Goal: Transaction & Acquisition: Book appointment/travel/reservation

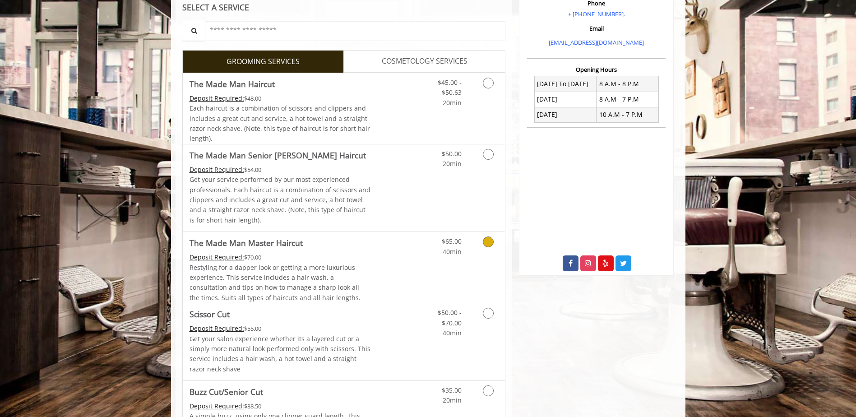
scroll to position [181, 0]
click at [392, 320] on link "Discounted Price" at bounding box center [398, 341] width 54 height 77
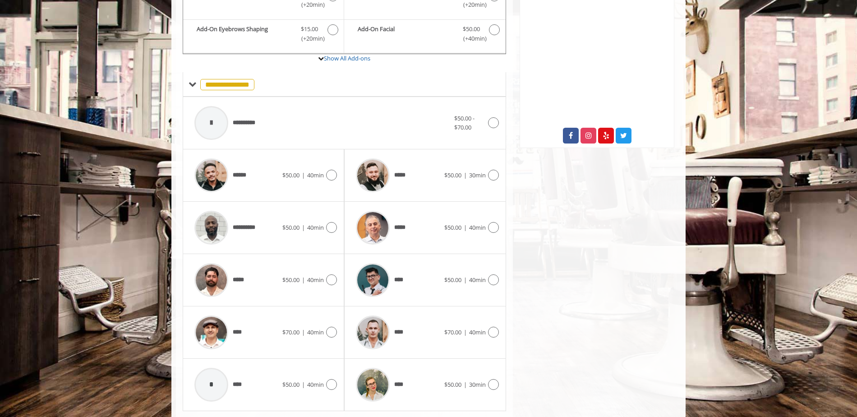
scroll to position [324, 0]
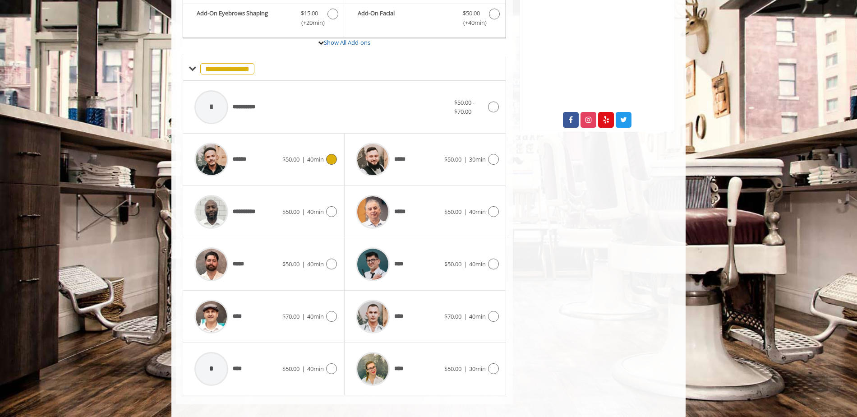
click at [272, 159] on div "******" at bounding box center [236, 159] width 93 height 43
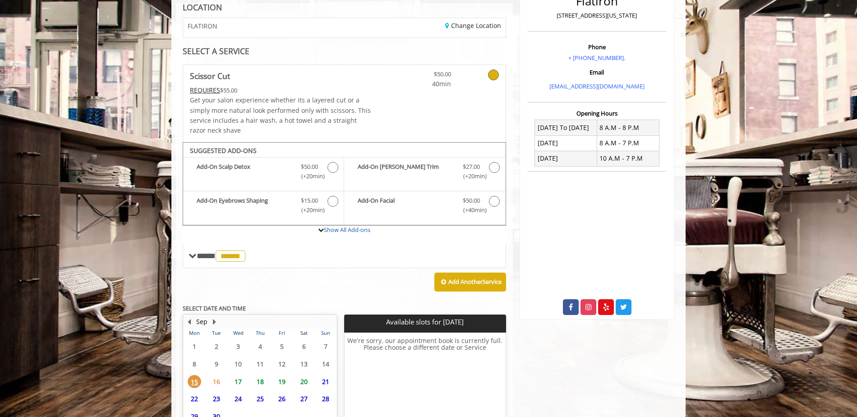
scroll to position [219, 0]
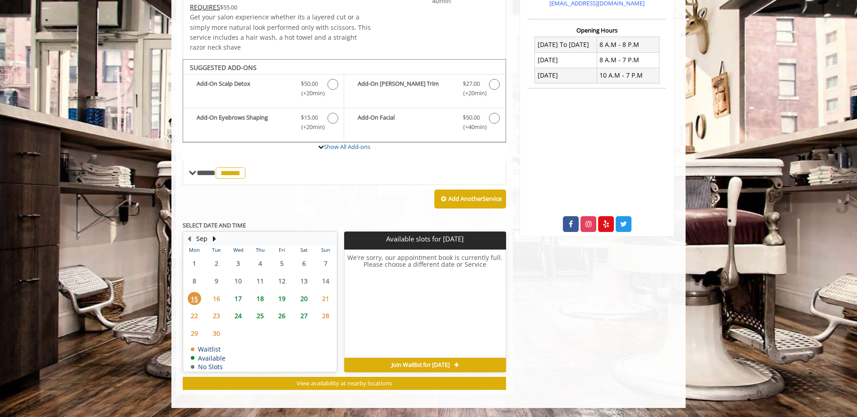
click at [238, 298] on span "17" at bounding box center [239, 298] width 14 height 13
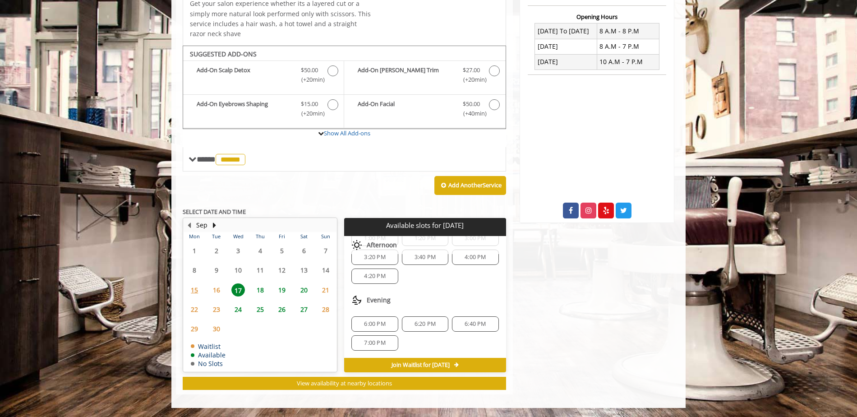
scroll to position [90, 0]
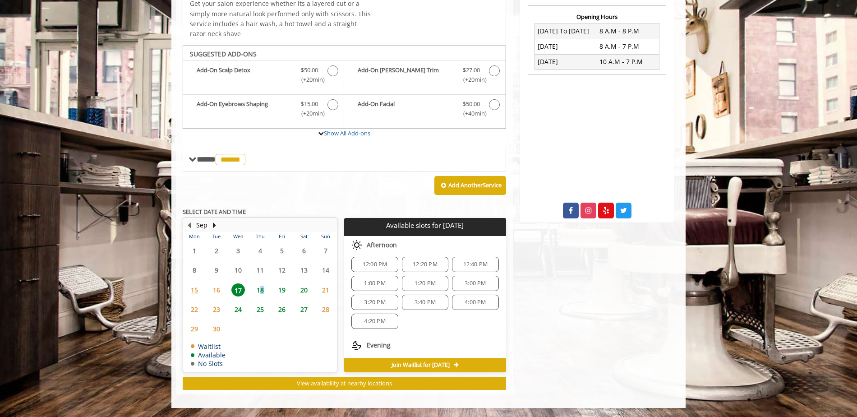
click at [262, 288] on span "18" at bounding box center [261, 289] width 14 height 13
click at [369, 341] on span "5:00 PM" at bounding box center [374, 342] width 21 height 7
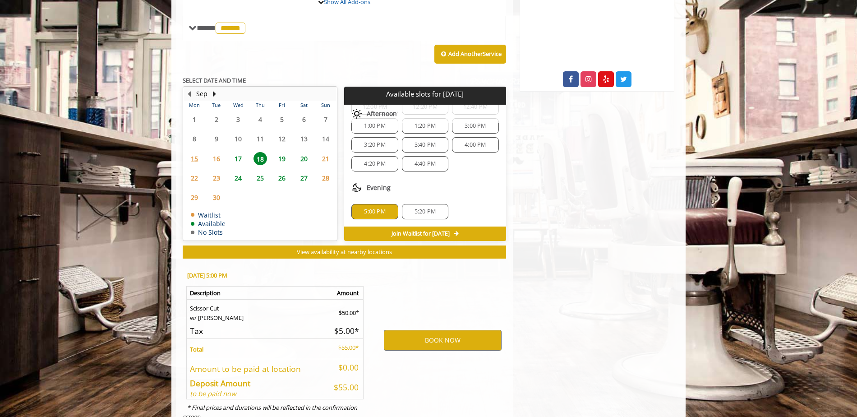
scroll to position [396, 0]
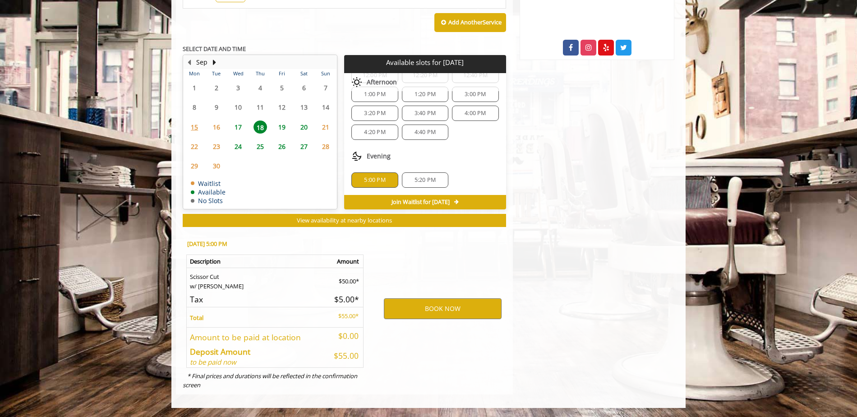
click at [415, 181] on span "5:20 PM" at bounding box center [425, 179] width 21 height 7
click at [426, 306] on button "BOOK NOW" at bounding box center [443, 308] width 118 height 21
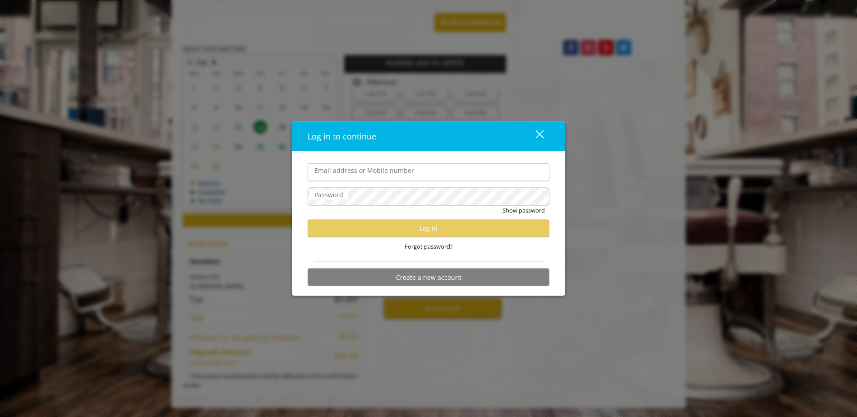
type input "**********"
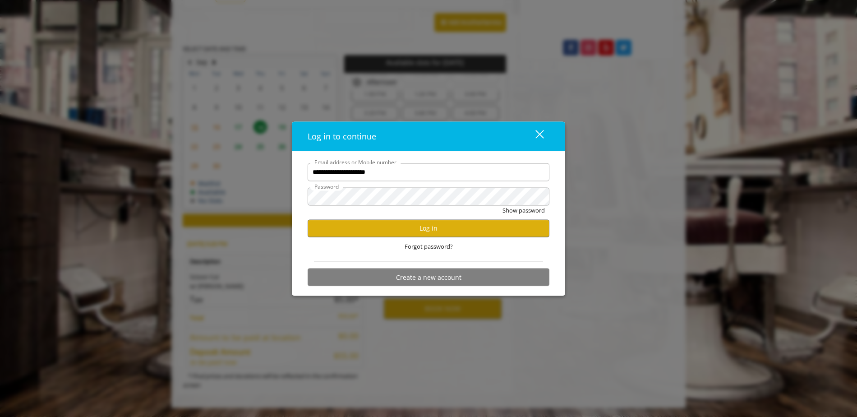
scroll to position [0, 0]
click at [419, 232] on button "Log in" at bounding box center [429, 228] width 242 height 18
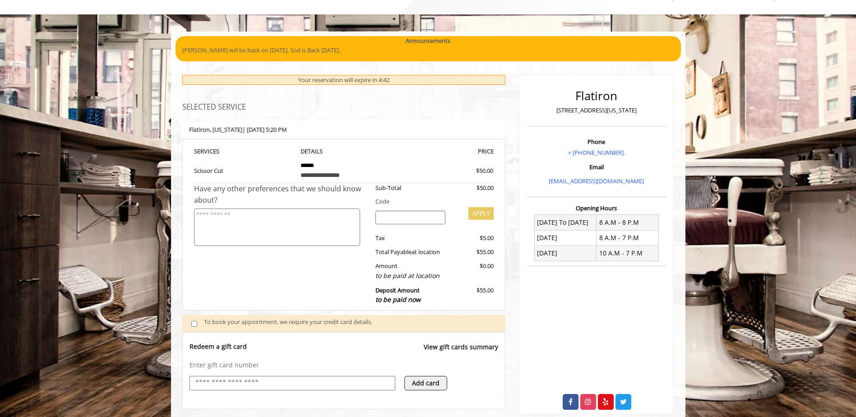
scroll to position [225, 0]
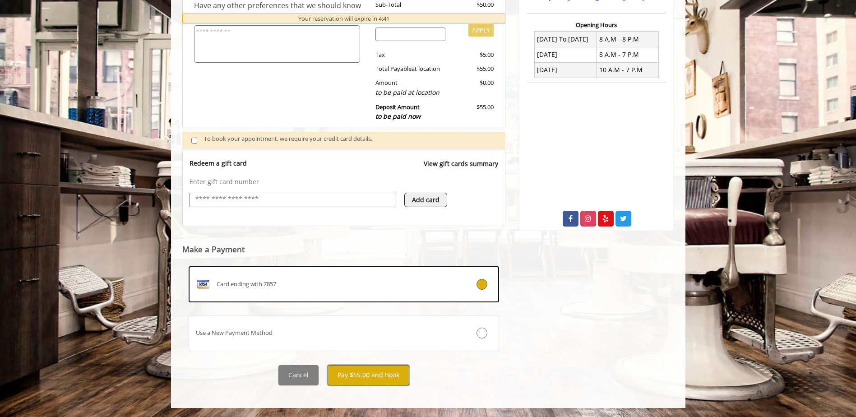
click at [354, 377] on button "Pay $55.00 and Book" at bounding box center [369, 375] width 82 height 20
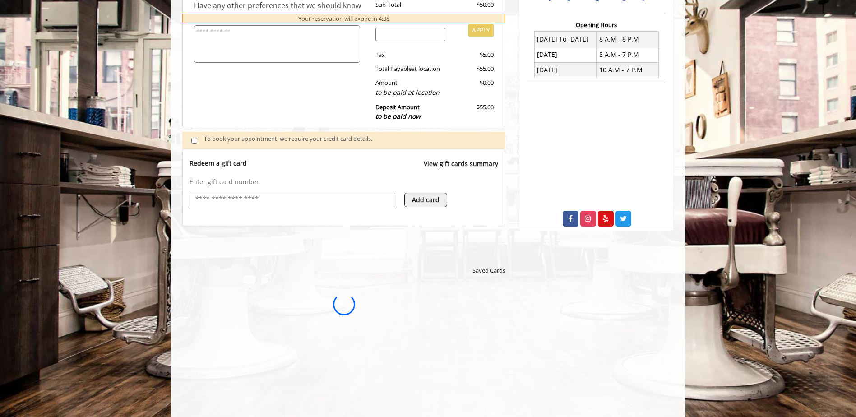
scroll to position [0, 0]
